Goal: Transaction & Acquisition: Purchase product/service

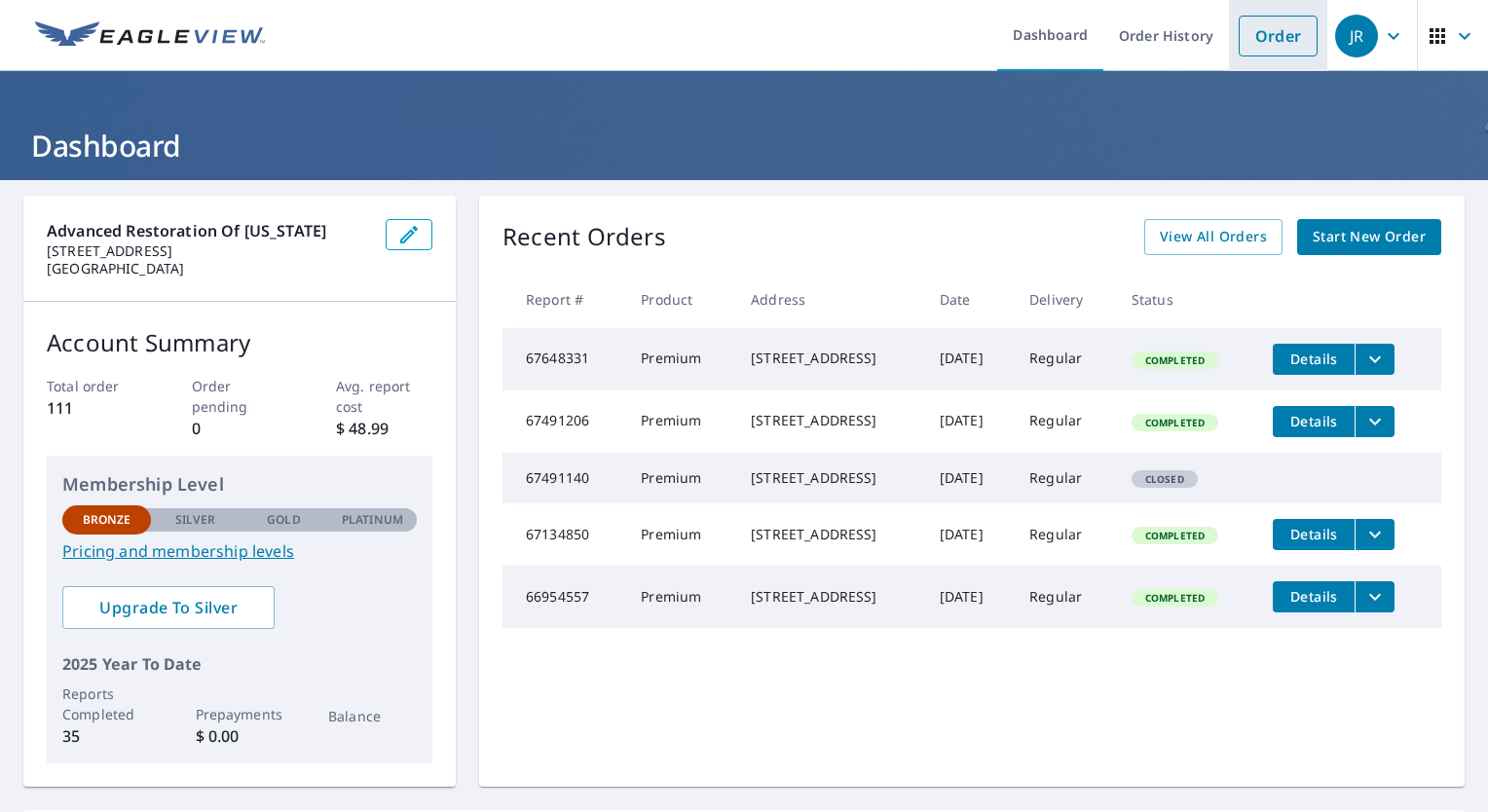
click at [1278, 44] on link "Order" at bounding box center [1278, 36] width 79 height 41
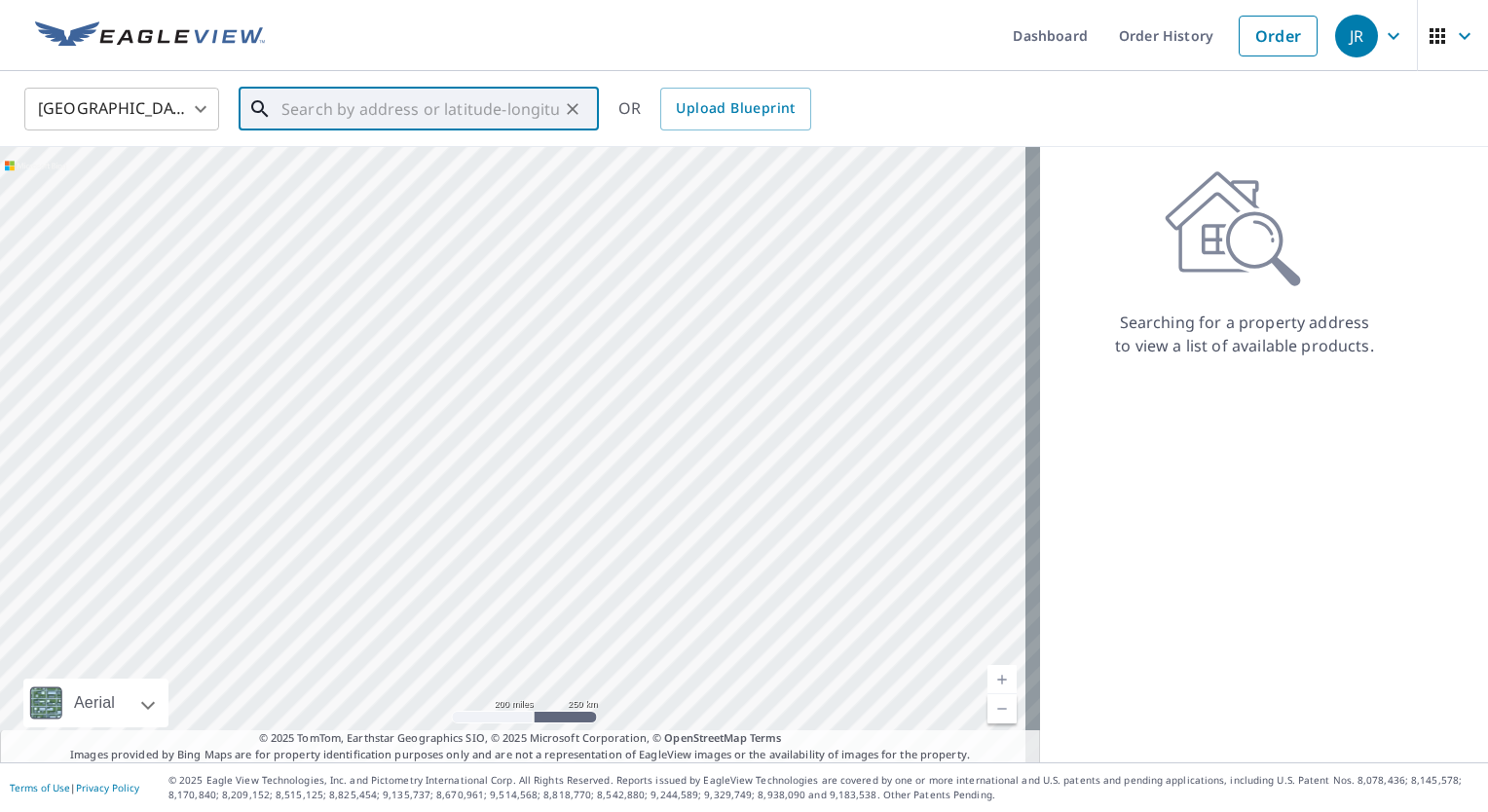
click at [428, 119] on input "text" at bounding box center [419, 109] width 277 height 55
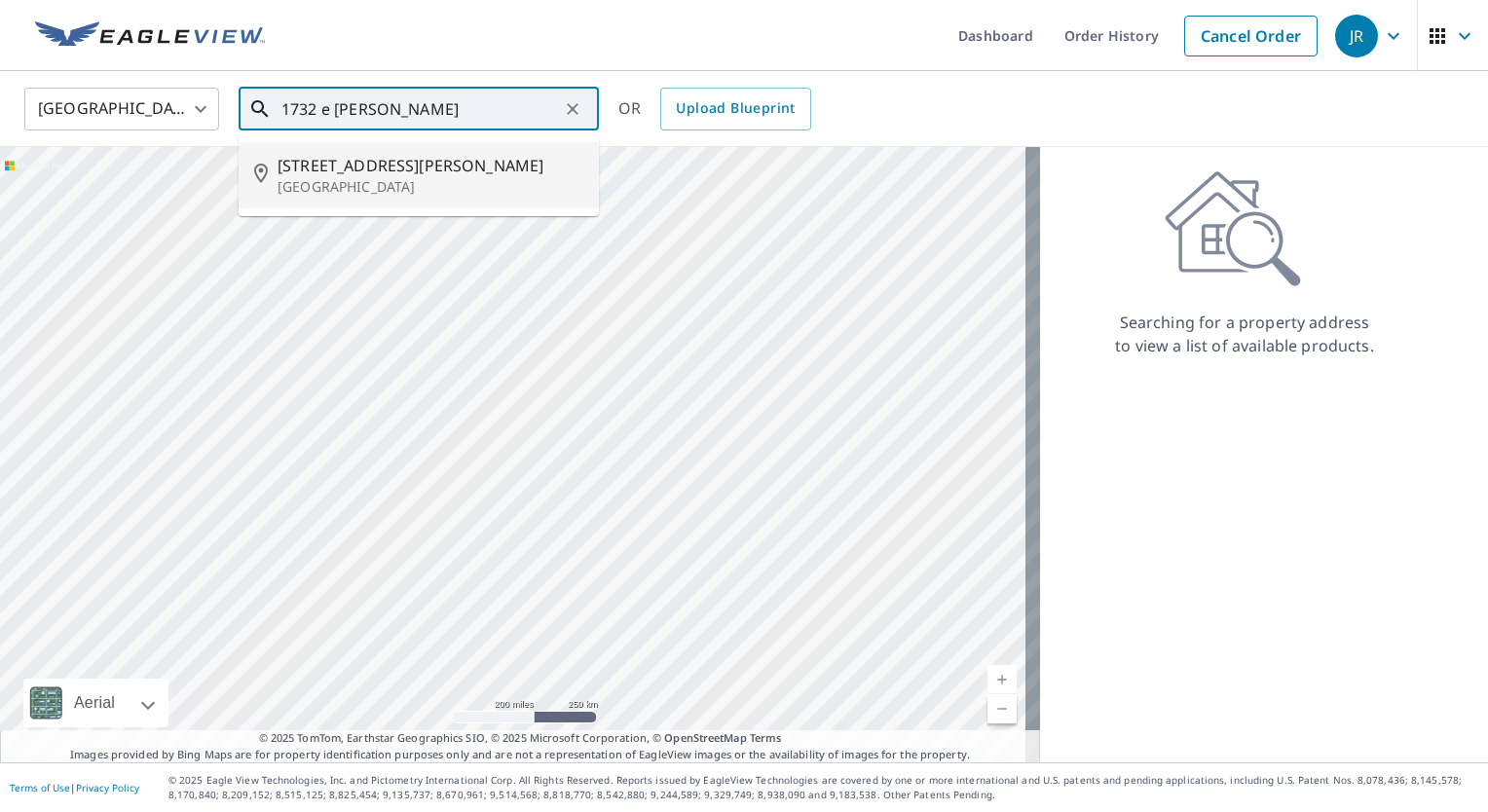
click at [347, 165] on span "[STREET_ADDRESS][PERSON_NAME]" at bounding box center [429, 166] width 305 height 24
type input "[STREET_ADDRESS][PERSON_NAME]"
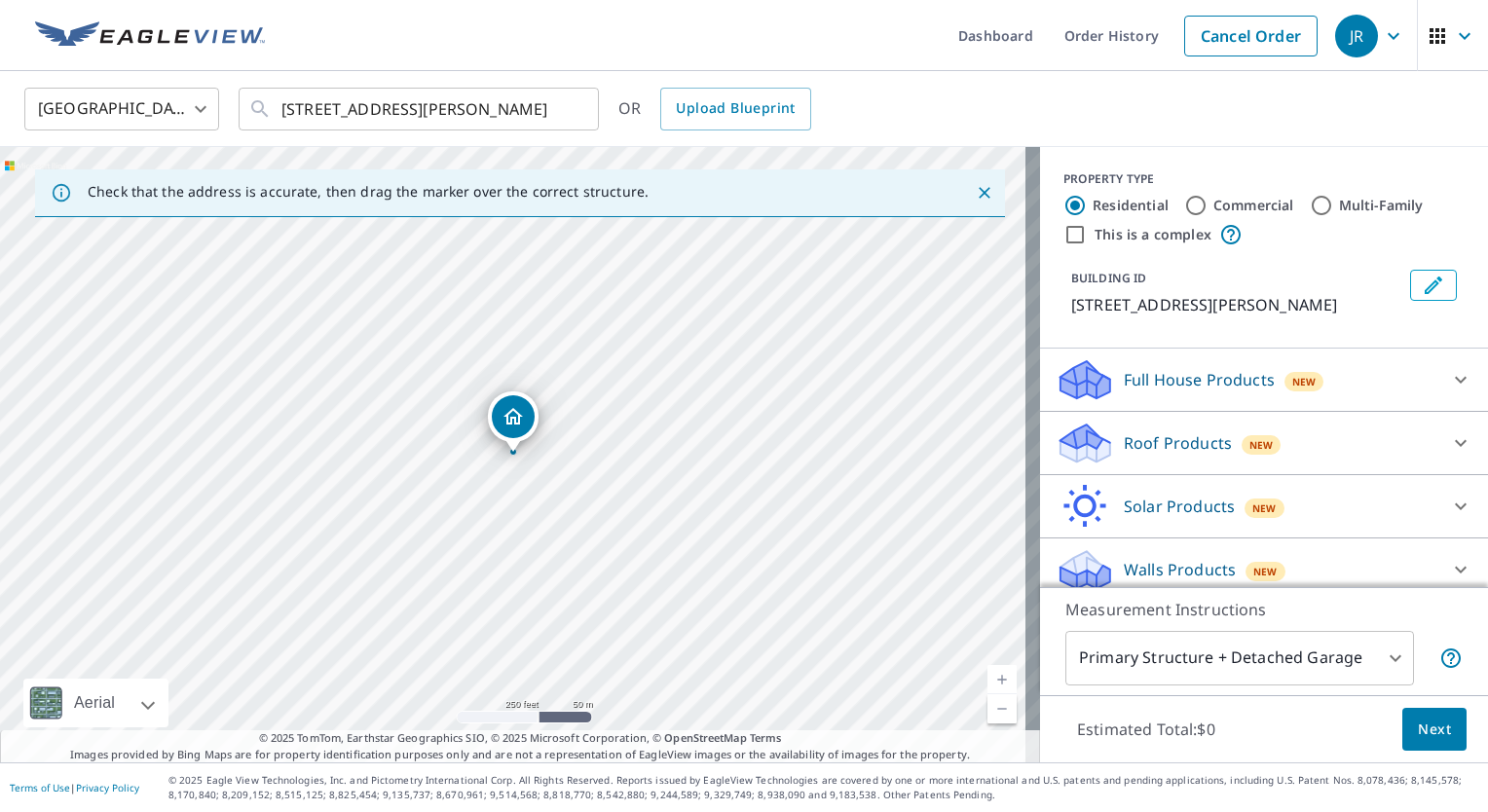
click at [1152, 438] on p "Roof Products" at bounding box center [1178, 443] width 108 height 24
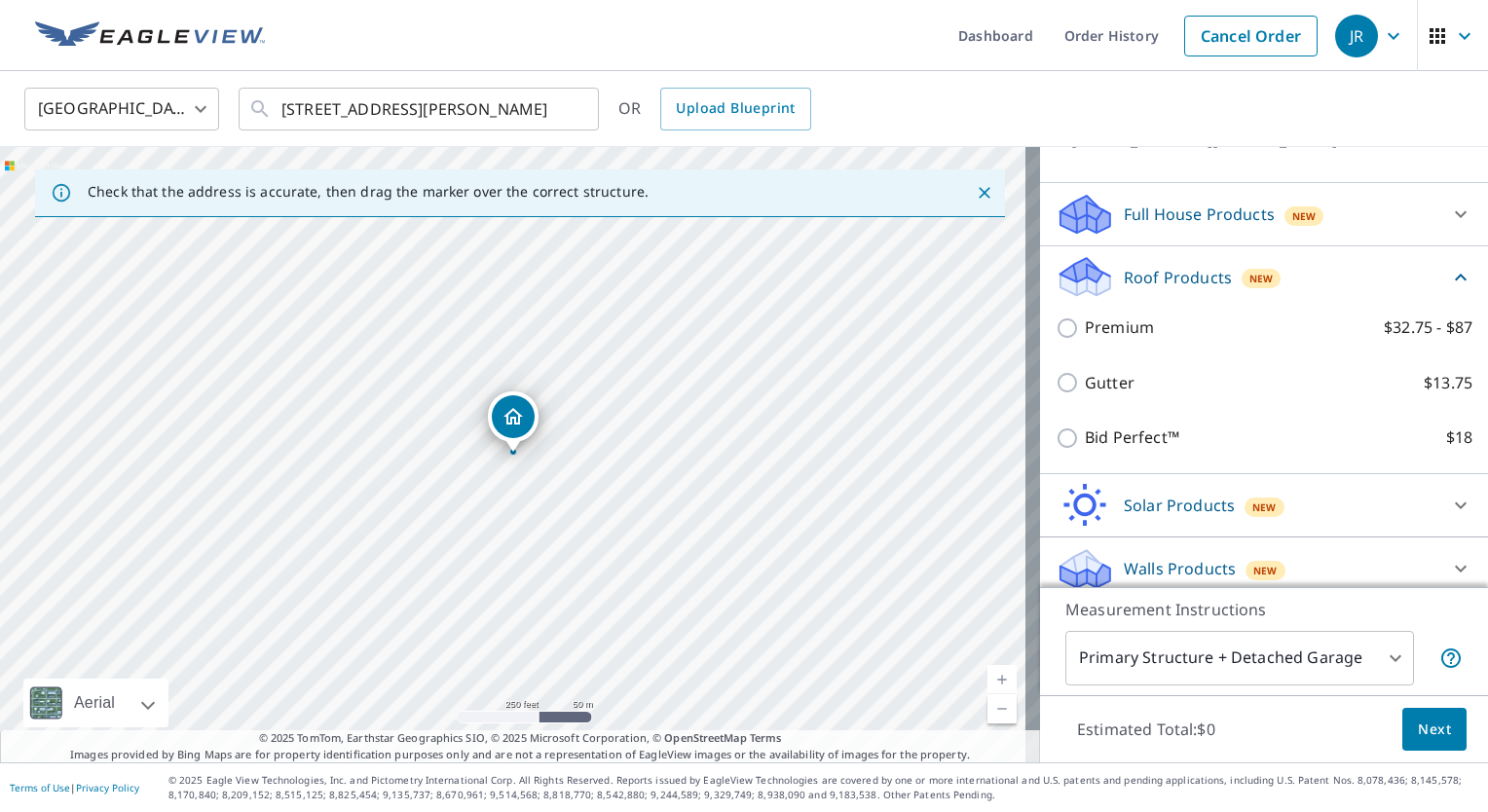
scroll to position [176, 0]
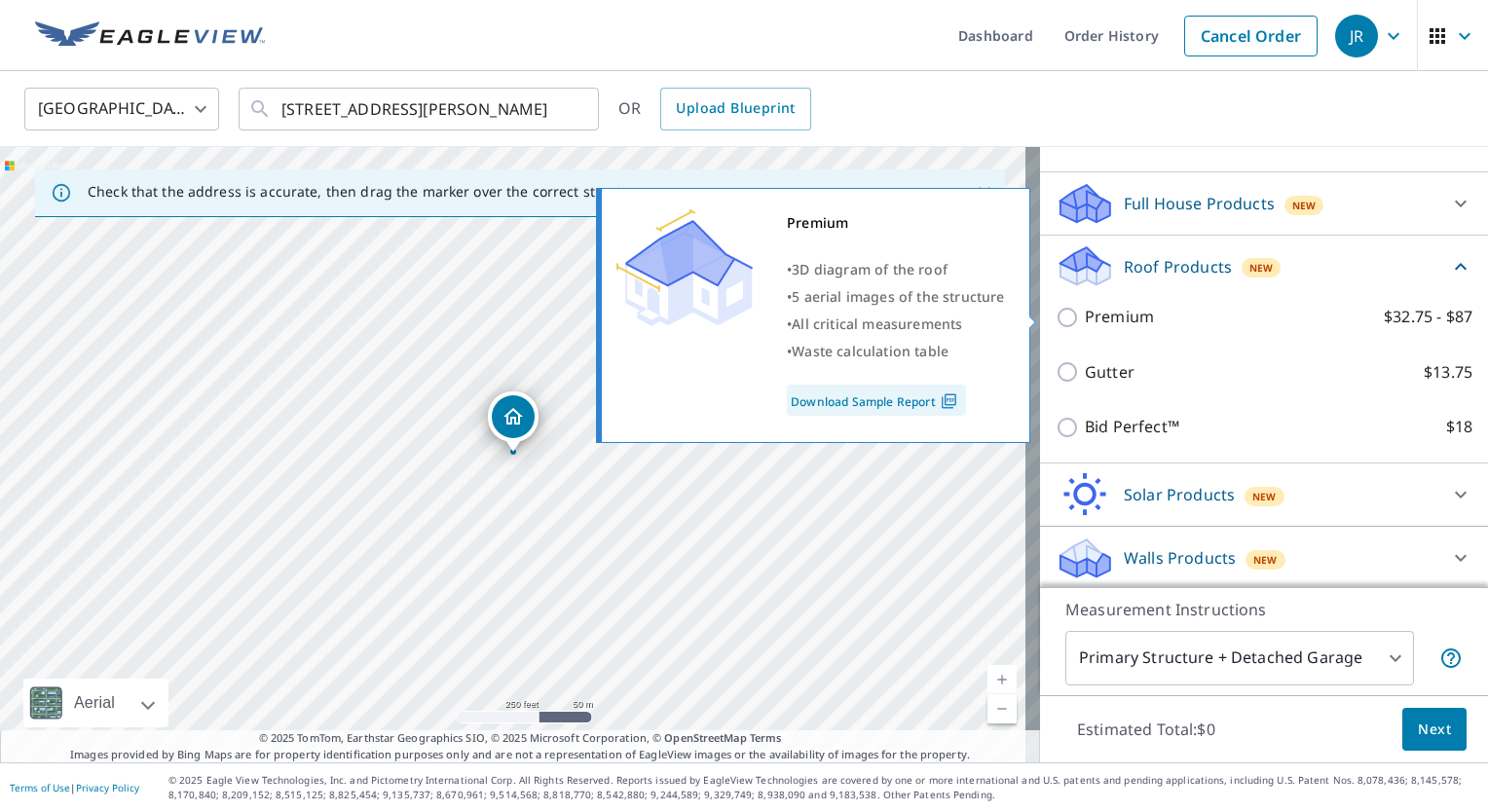
click at [1055, 315] on input "Premium $32.75 - $87" at bounding box center [1070, 317] width 29 height 24
checkbox input "true"
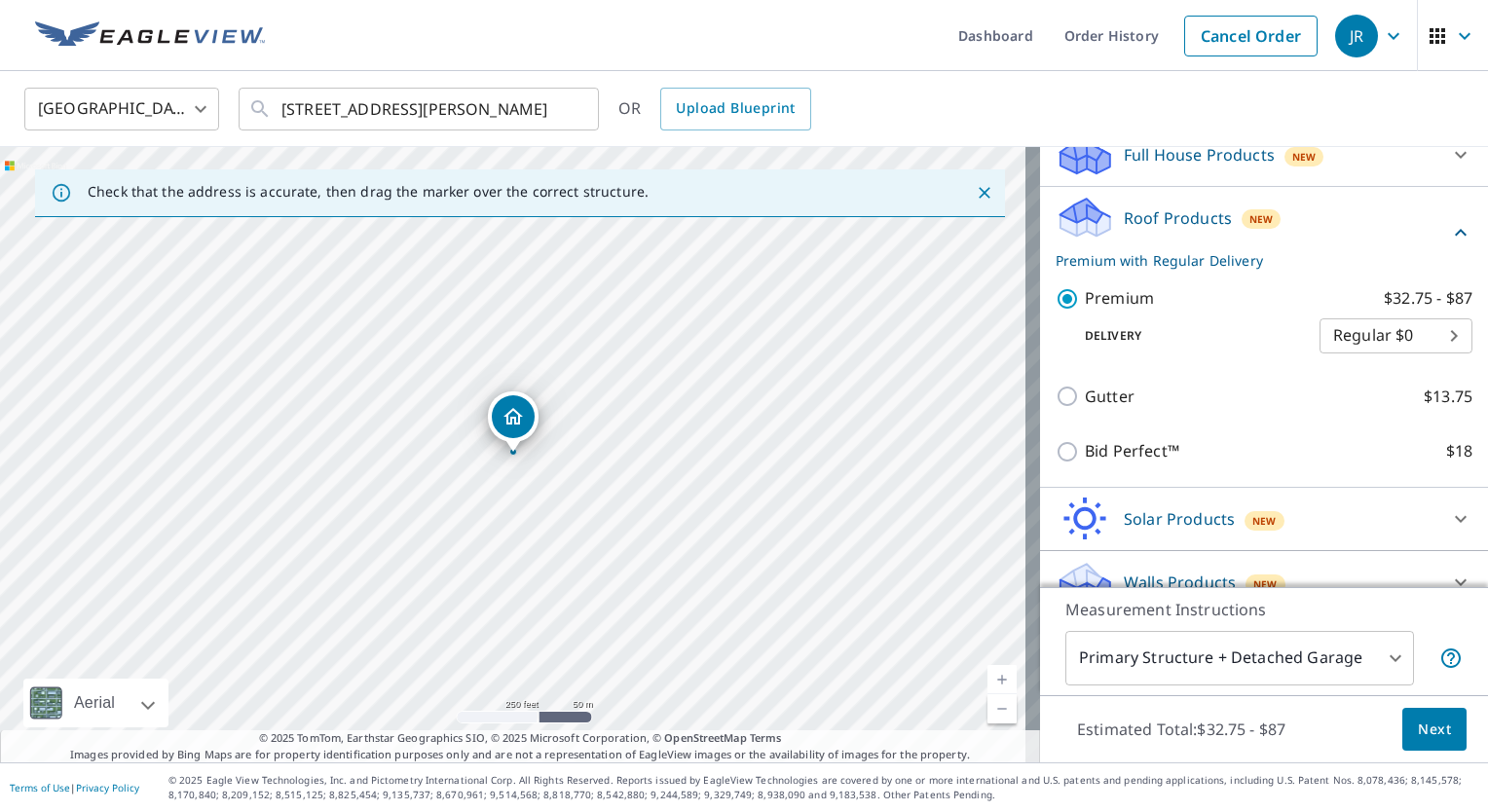
scroll to position [249, 0]
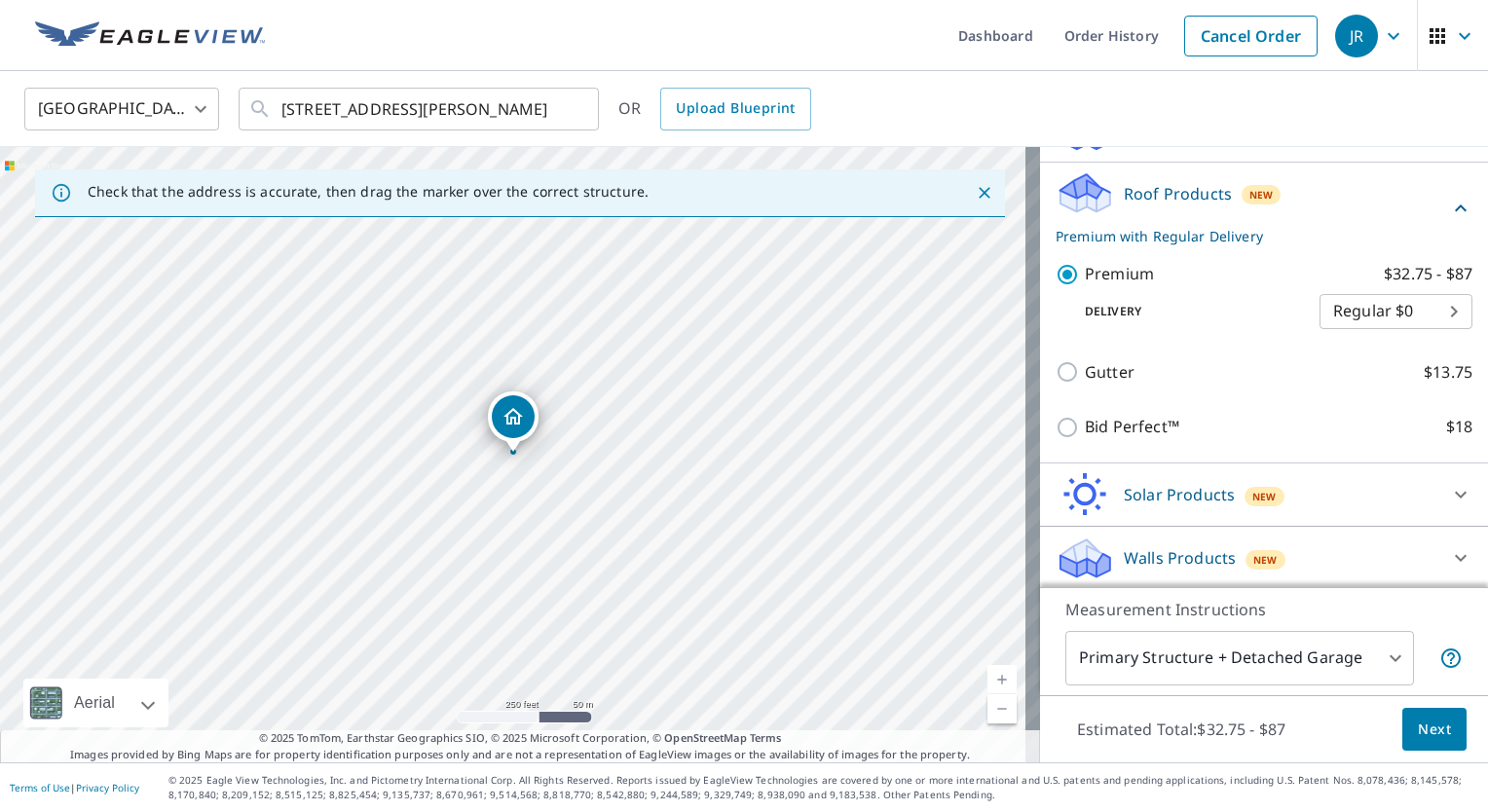
click at [1420, 735] on span "Next" at bounding box center [1434, 729] width 33 height 25
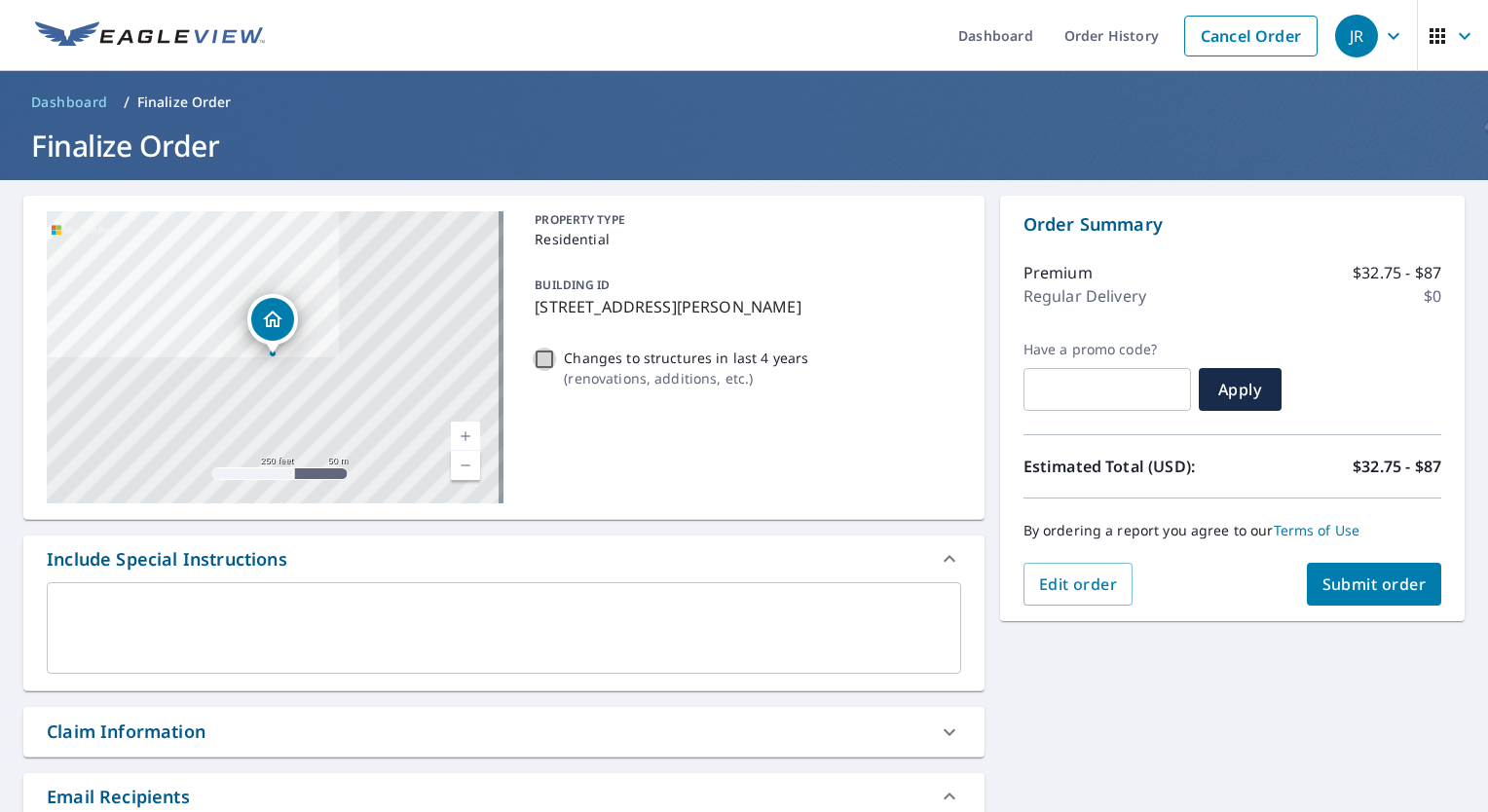
click at [538, 356] on input "Changes to structures in last 4 years ( renovations, additions, etc. )" at bounding box center [544, 359] width 24 height 24
checkbox input "true"
click at [1337, 581] on span "Submit order" at bounding box center [1374, 584] width 104 height 22
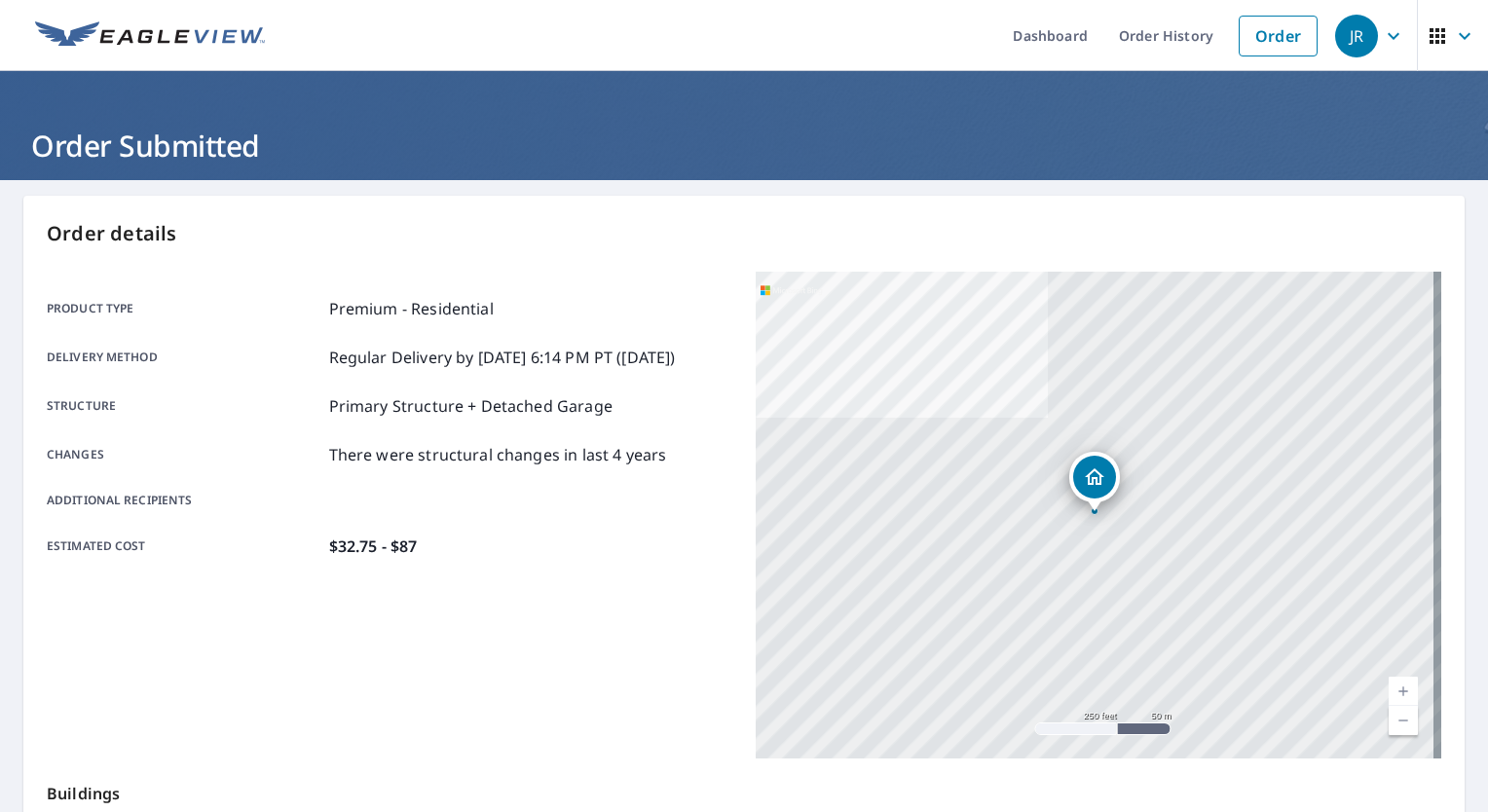
click at [1381, 44] on icon "button" at bounding box center [1393, 36] width 24 height 24
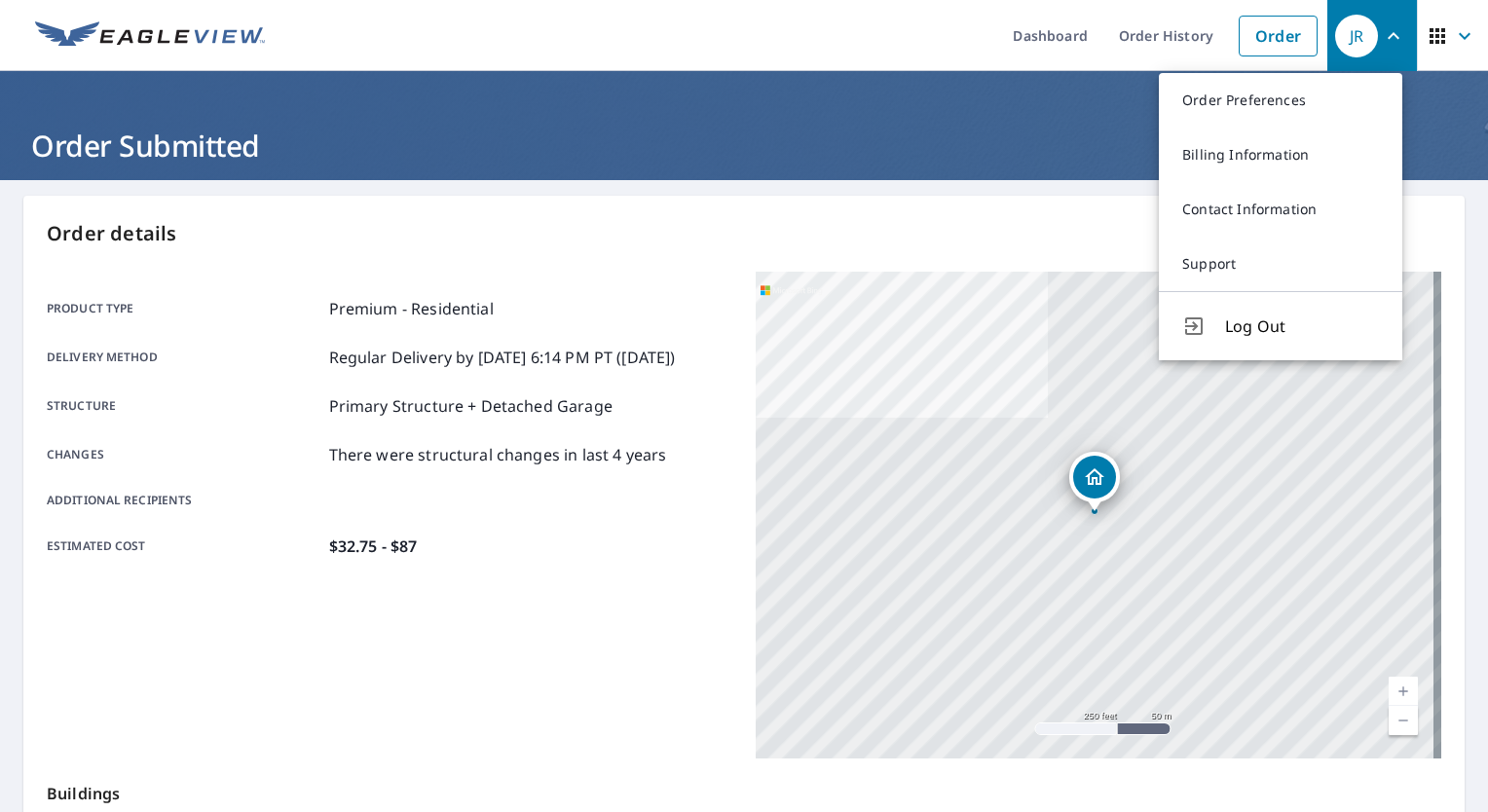
click at [1239, 333] on span "Log Out" at bounding box center [1301, 326] width 154 height 24
